Goal: Navigation & Orientation: Find specific page/section

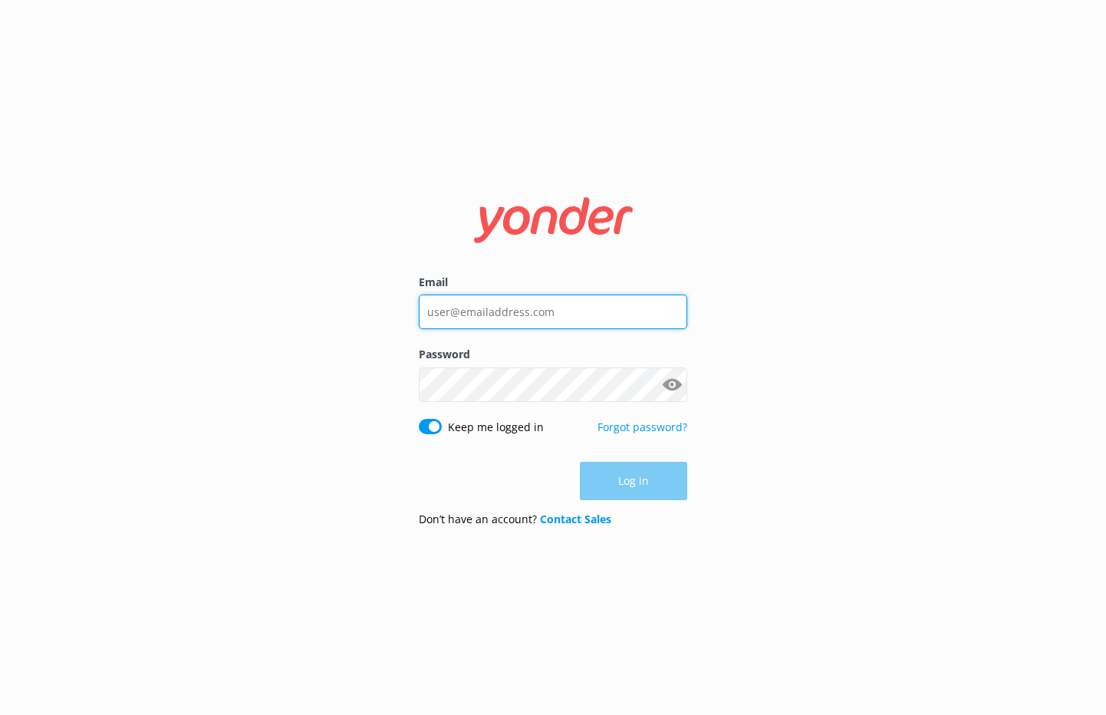
click at [566, 318] on input "Email" at bounding box center [553, 312] width 268 height 35
click at [570, 325] on input "Email" at bounding box center [553, 312] width 268 height 35
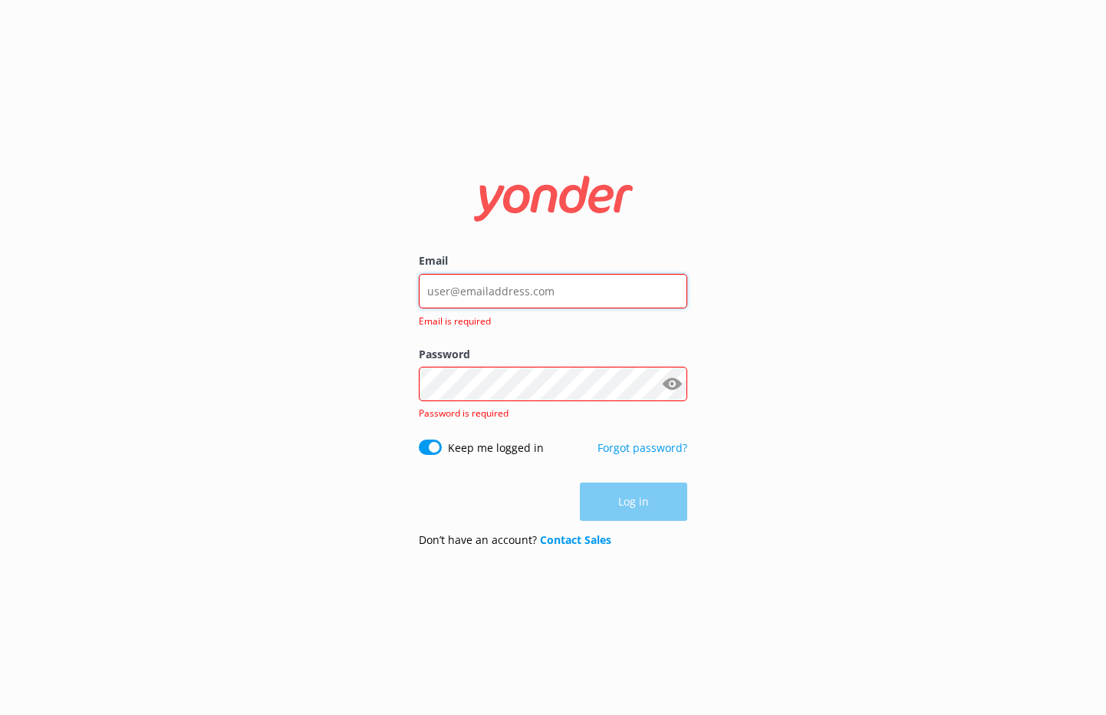
click at [519, 285] on input "Email" at bounding box center [553, 291] width 268 height 35
type input "contact@extranomical.com"
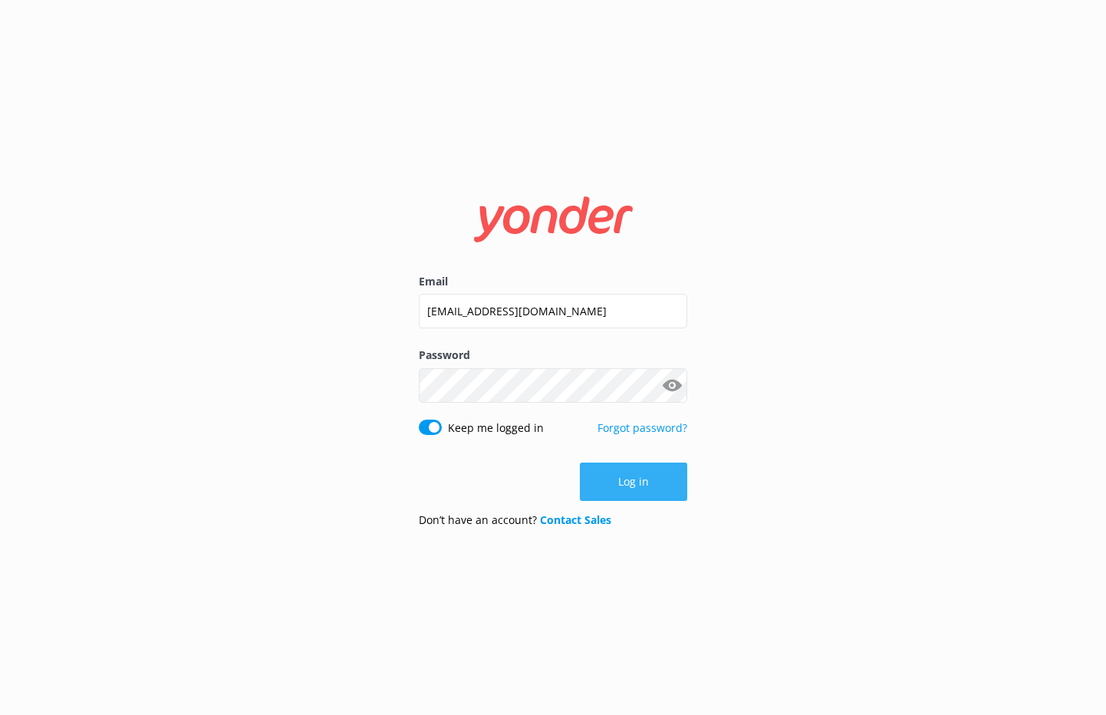
click at [640, 491] on button "Log in" at bounding box center [633, 482] width 107 height 38
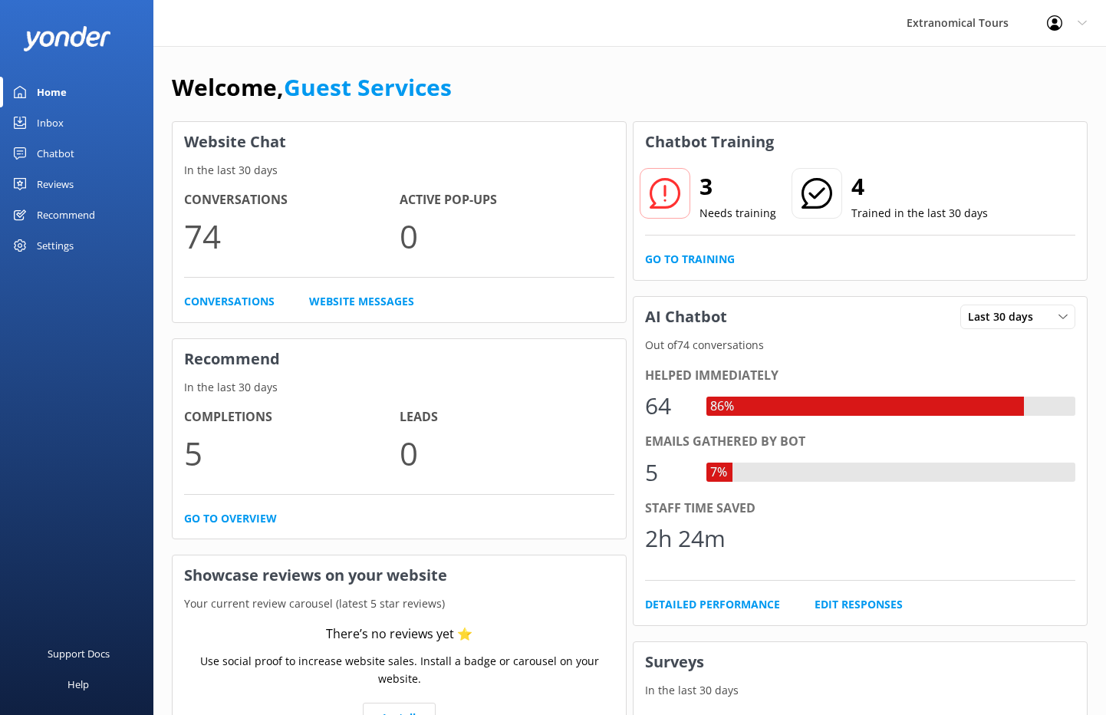
click at [71, 123] on link "Inbox" at bounding box center [76, 122] width 153 height 31
